Goal: Task Accomplishment & Management: Manage account settings

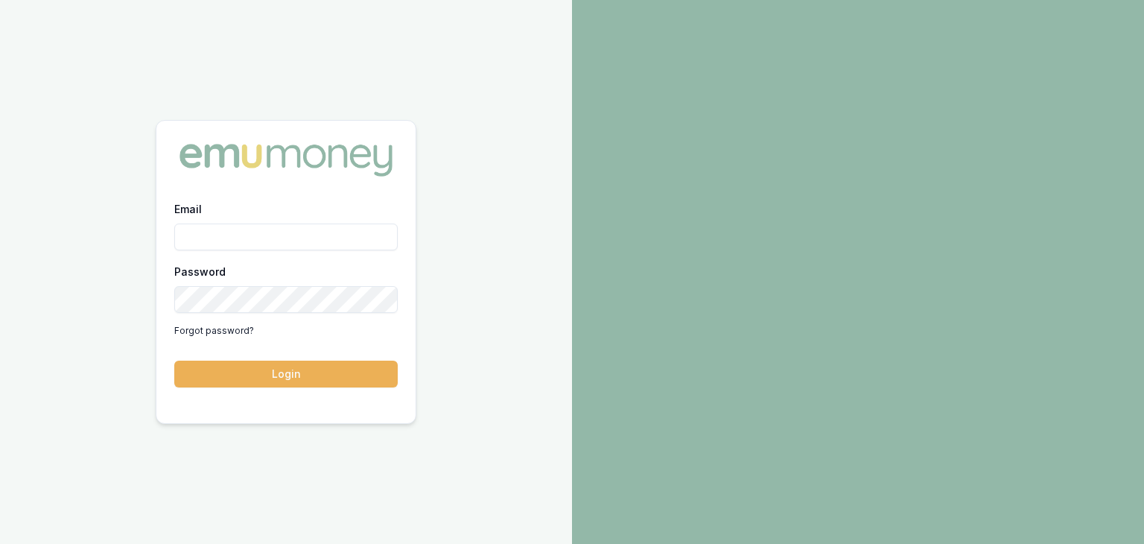
click at [194, 242] on input "Email" at bounding box center [285, 236] width 223 height 27
type input "[EMAIL_ADDRESS][PERSON_NAME][DOMAIN_NAME]"
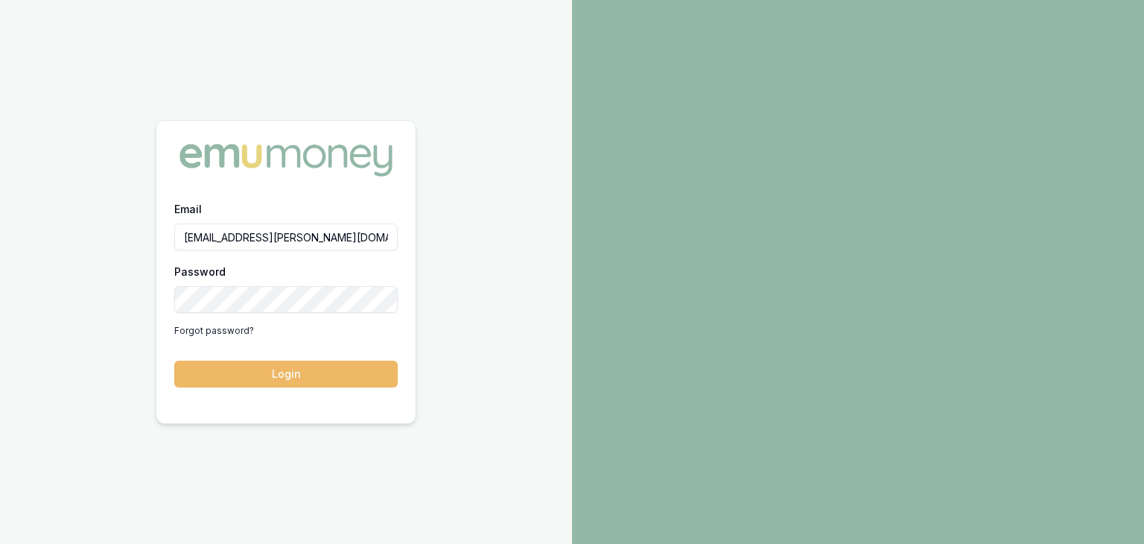
click at [255, 367] on button "Login" at bounding box center [285, 373] width 223 height 27
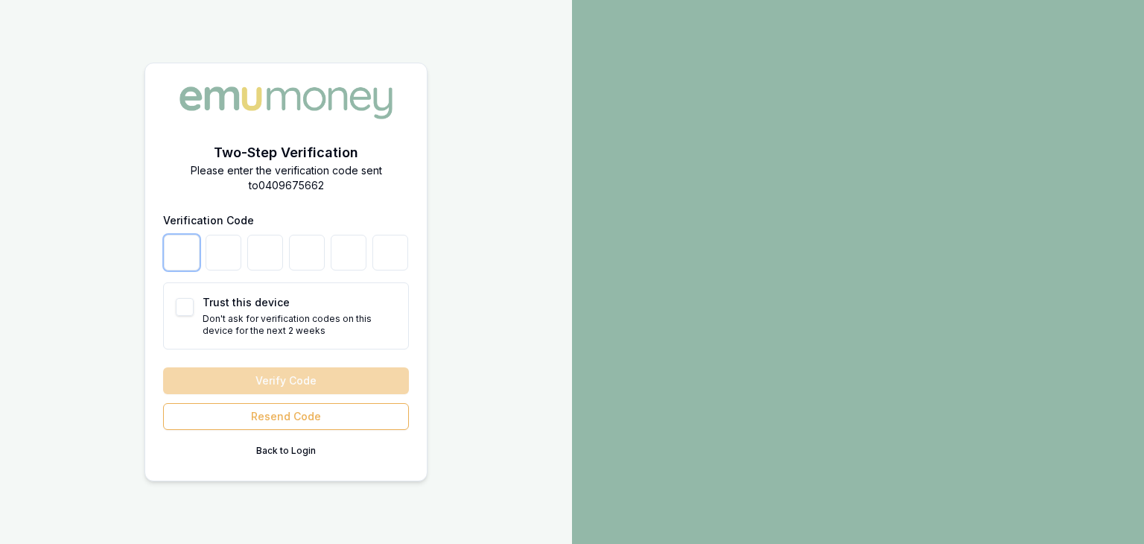
click at [173, 257] on input "number" at bounding box center [182, 253] width 36 height 36
type input "3"
type input "1"
type input "6"
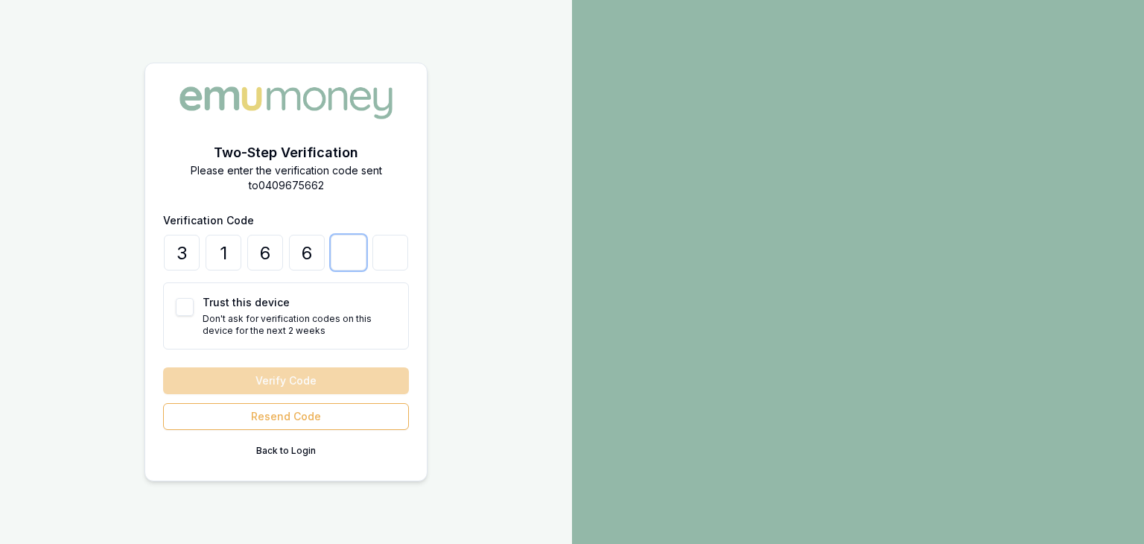
type input "9"
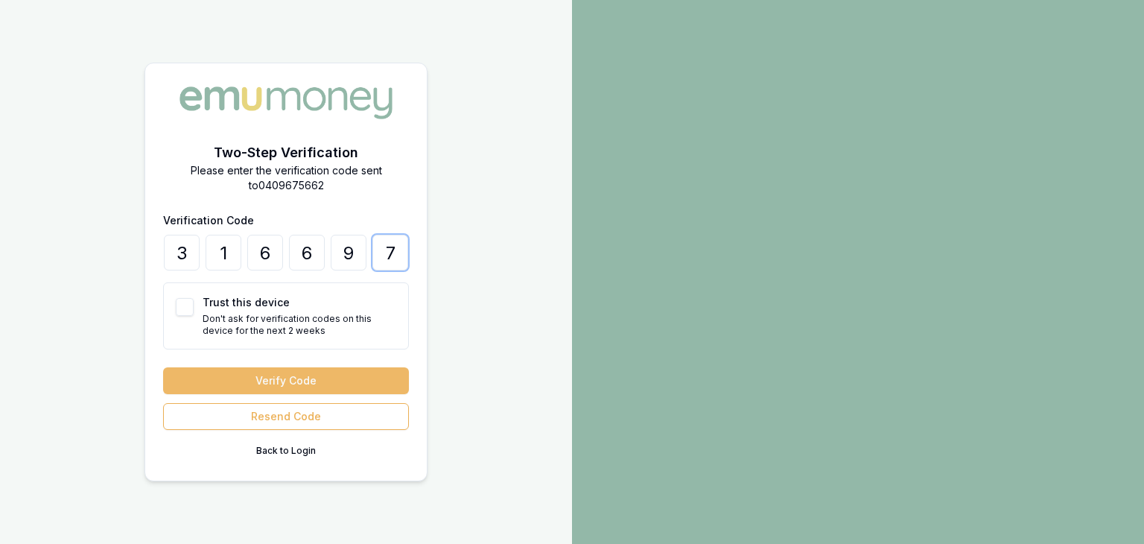
type input "7"
click at [301, 376] on button "Verify Code" at bounding box center [286, 380] width 246 height 27
